Goal: Task Accomplishment & Management: Manage account settings

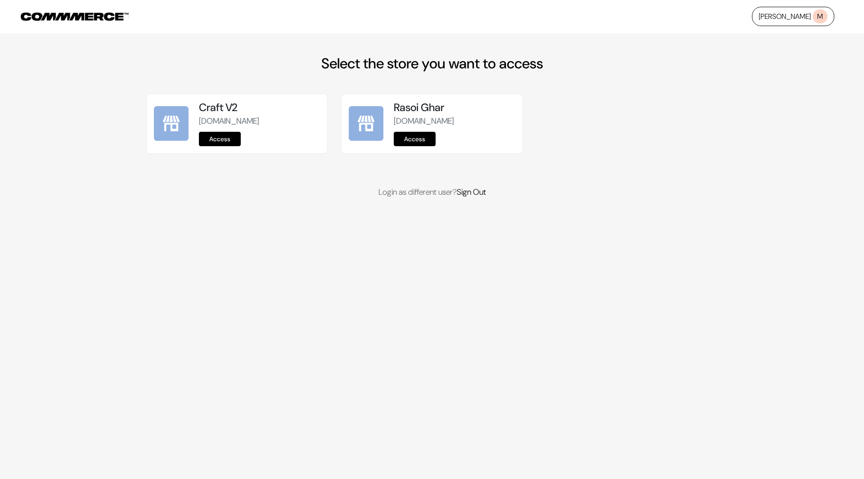
click at [407, 138] on link "Access" at bounding box center [415, 139] width 42 height 14
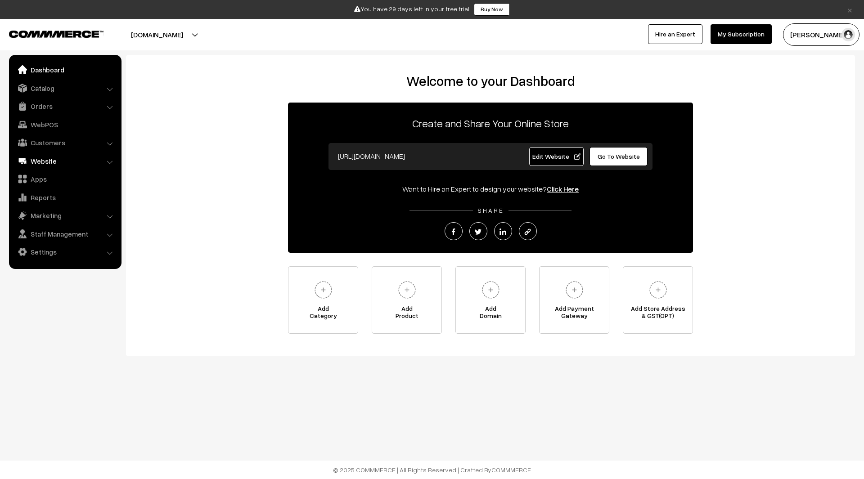
click at [59, 163] on link "Website" at bounding box center [64, 161] width 107 height 16
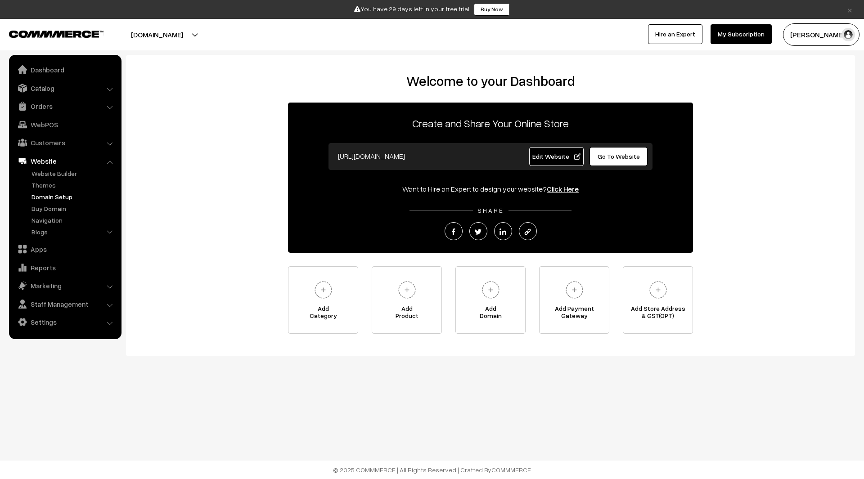
click at [62, 197] on link "Domain Setup" at bounding box center [73, 196] width 89 height 9
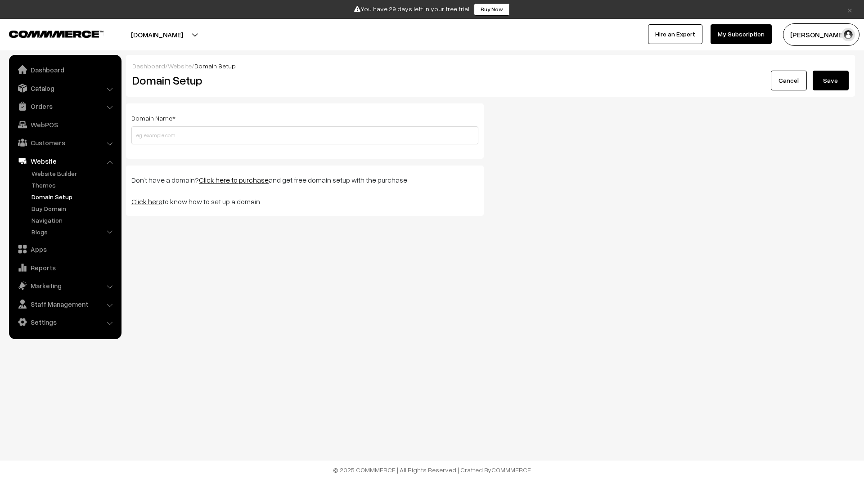
click at [425, 45] on div "rasoi-ghar.commmerce.com Go to Website Switch Store Create New Store" at bounding box center [212, 34] width 439 height 22
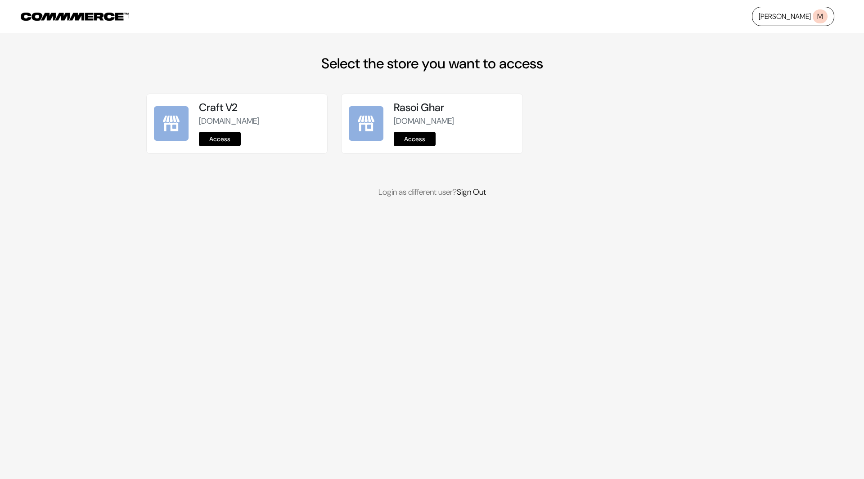
click at [223, 141] on link "Access" at bounding box center [220, 139] width 42 height 14
